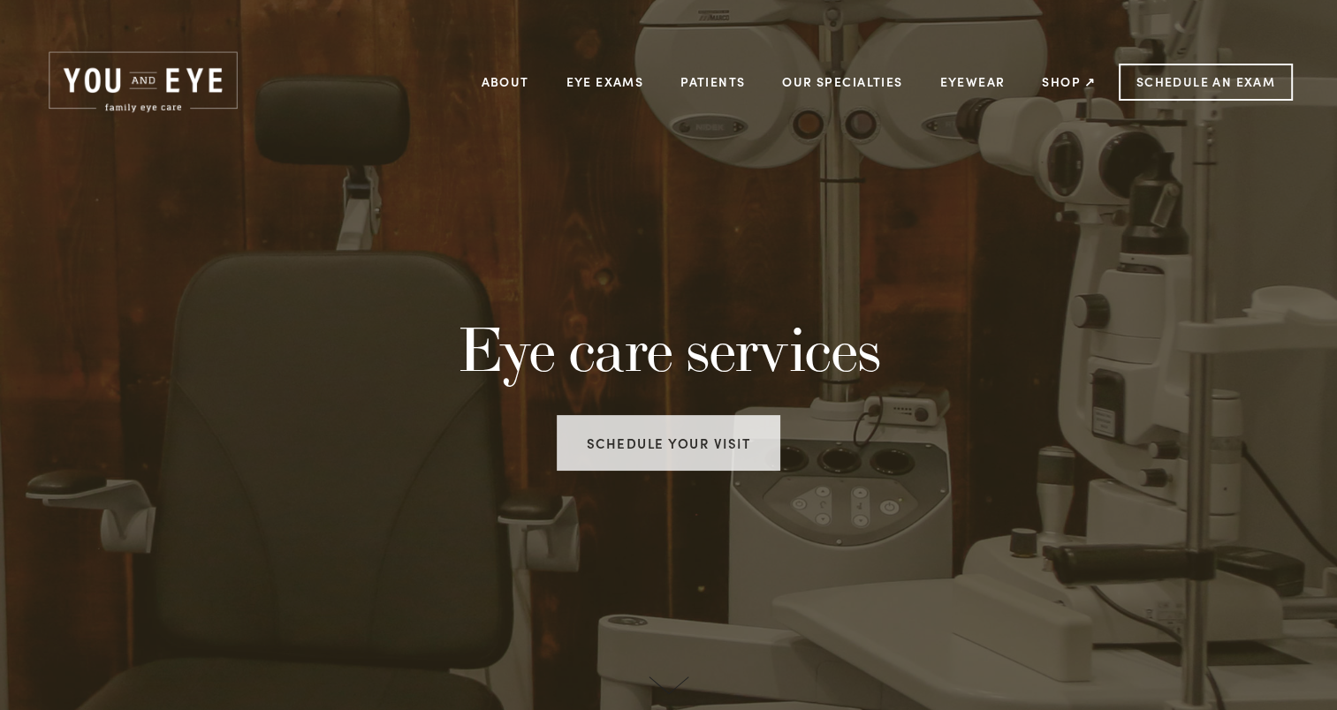
click at [650, 447] on link "Schedule your visit" at bounding box center [669, 443] width 224 height 56
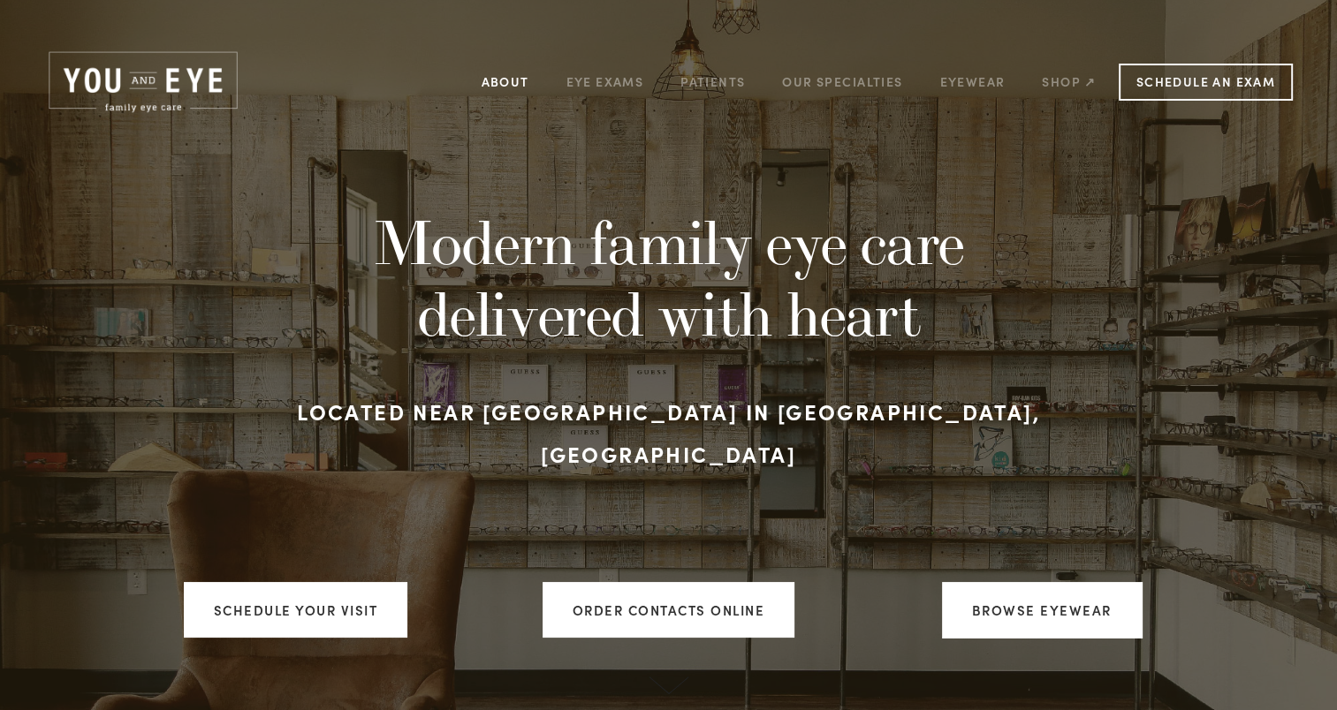
click at [505, 81] on link "About" at bounding box center [506, 81] width 48 height 27
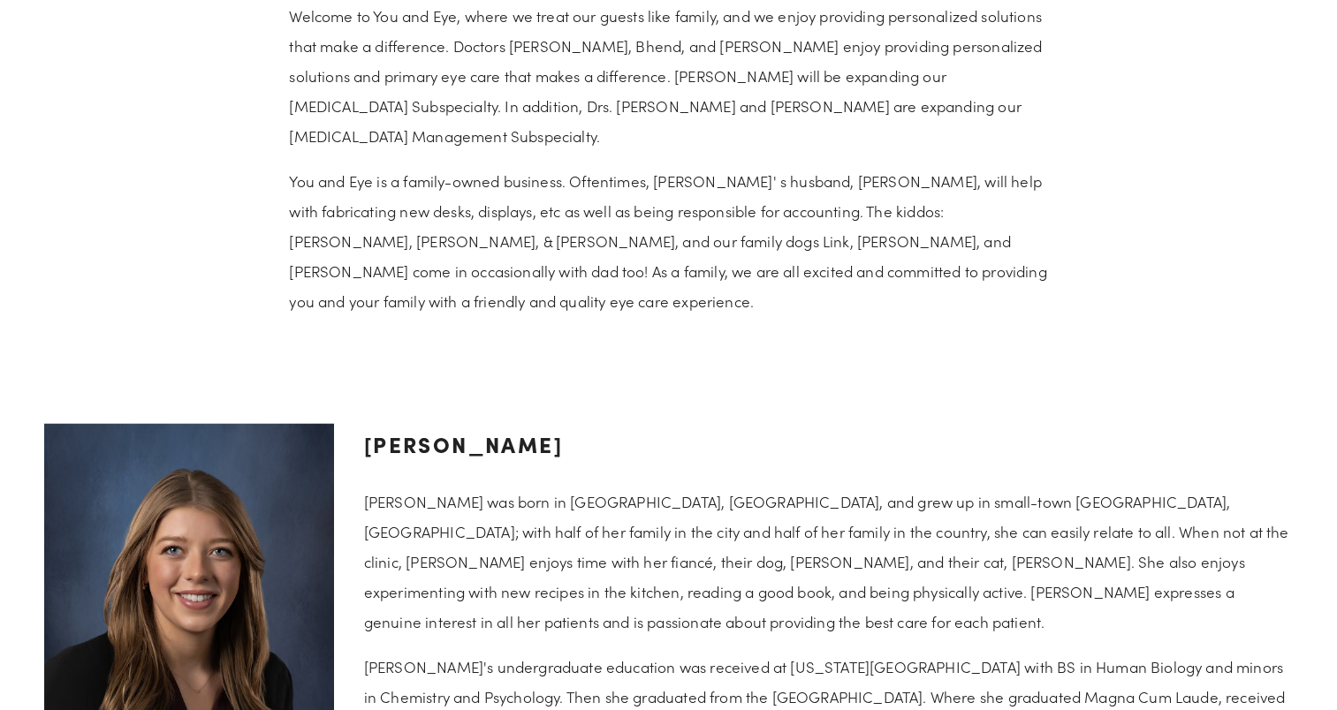
scroll to position [1679, 0]
